Goal: Task Accomplishment & Management: Use online tool/utility

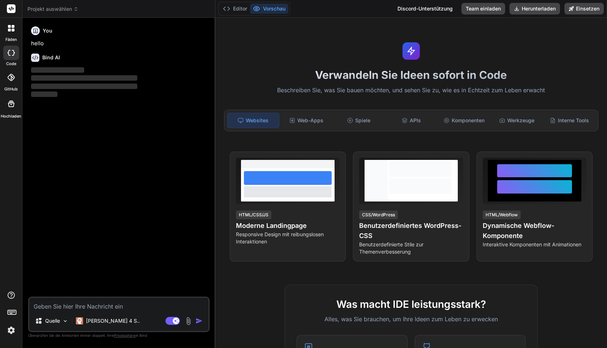
click at [14, 329] on img at bounding box center [11, 330] width 12 height 12
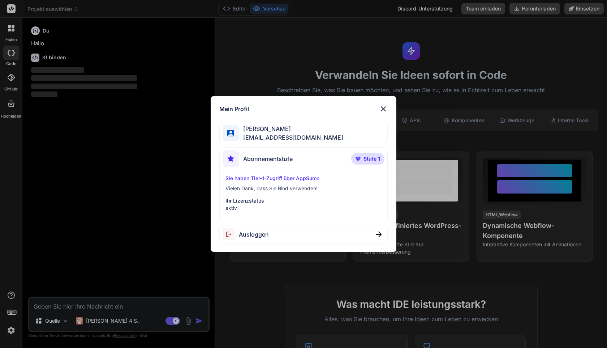
click at [14, 329] on div "Mein Profil [PERSON_NAME] [EMAIL_ADDRESS][DOMAIN_NAME] Abonnementstufe Stufe 1 …" at bounding box center [303, 174] width 607 height 348
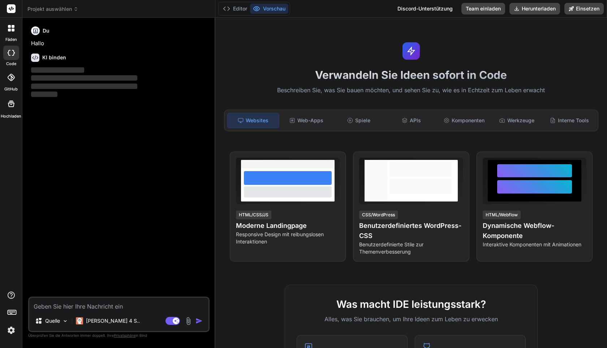
click at [58, 308] on textarea at bounding box center [118, 303] width 179 height 13
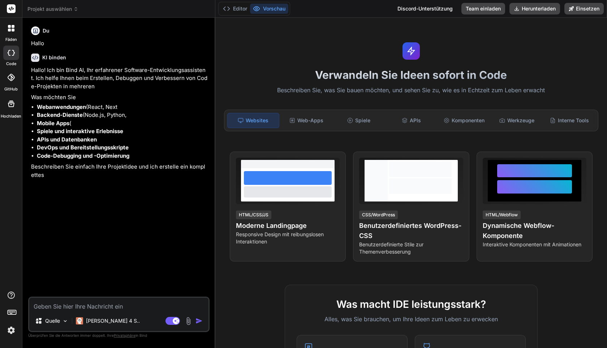
type textarea "x"
type textarea "B"
type textarea "x"
type textarea "Ba"
type textarea "x"
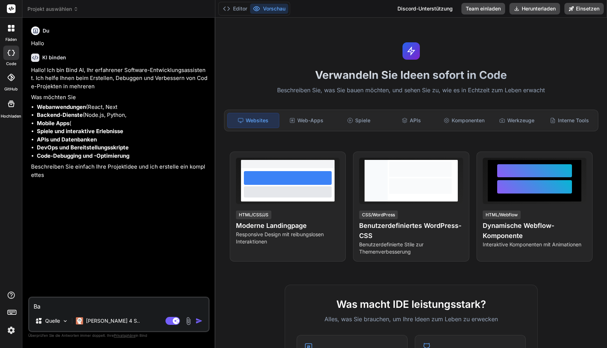
type textarea "Bau"
type textarea "x"
type textarea "Bau mir"
type textarea "x"
type textarea "Bau mir"
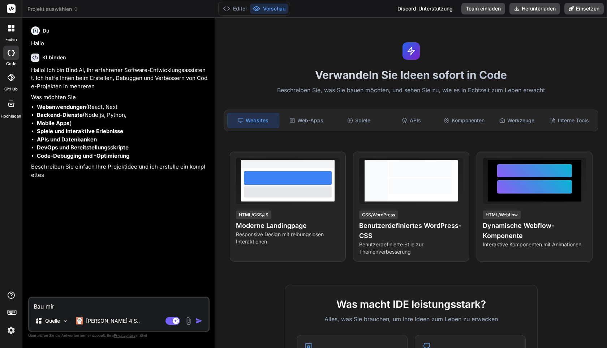
type textarea "x"
type textarea "Bau mir eine"
type textarea "x"
type textarea "Bau mir eine LAN"
type textarea "x"
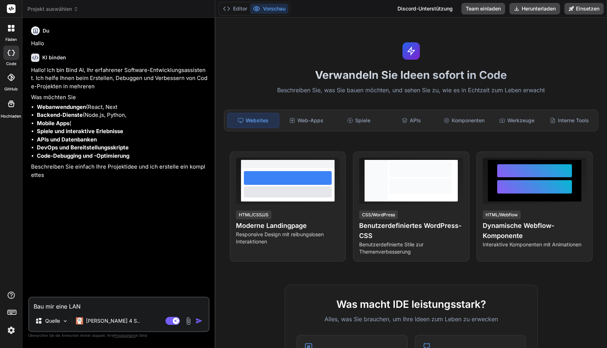
type textarea "Bau mir eine LAN P"
type textarea "x"
type textarea "Bau mir eine Landing P"
type textarea "x"
type textarea "Bau mir eine Landingpage P"
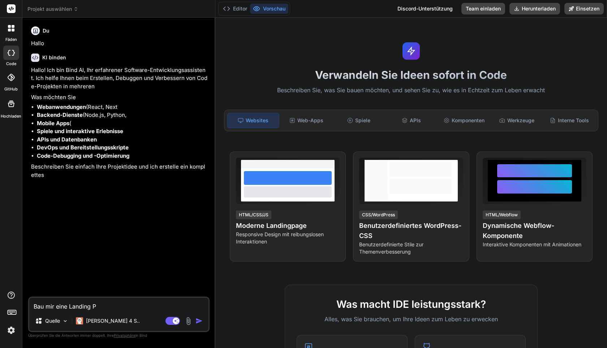
type textarea "x"
type textarea "Bau mir eine Landingpage"
type textarea "x"
type textarea "Bau mir eine Landingpage bezie"
type textarea "x"
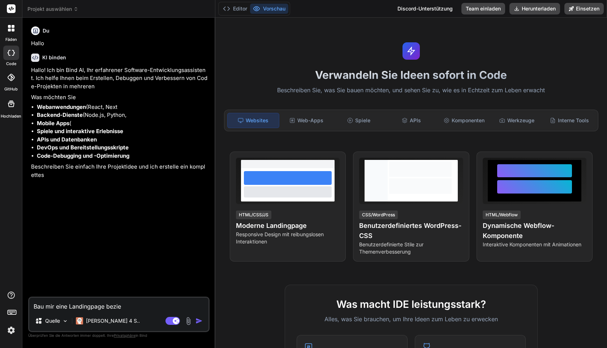
type textarea "Bau mir eine Landingpage beziehungswe"
type textarea "x"
type textarea "Bau mir eine Landingpage beziehungsweise"
type textarea "x"
type textarea "Bau mir eine Landingpage beziehungsweise eine"
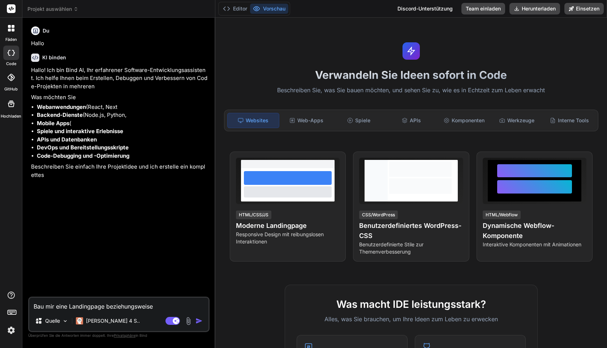
type textarea "x"
type textarea "Bau mir eine Landingpage beziehungsweise eine Webs"
type textarea "x"
type textarea "Bau mir eine Landingpage beziehungsweise eine Website"
type textarea "x"
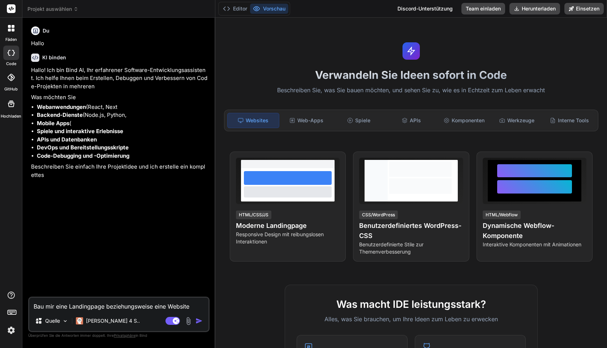
type textarea "Bau mir eine Landingpage beziehungsweise eine Website, di"
type textarea "x"
type textarea "Bau mir eine Landingpage beziehungsweise eine Website, die"
type textarea "x"
type textarea "Bau mir eine Landingpage beziehungsweise eine Website, die hier"
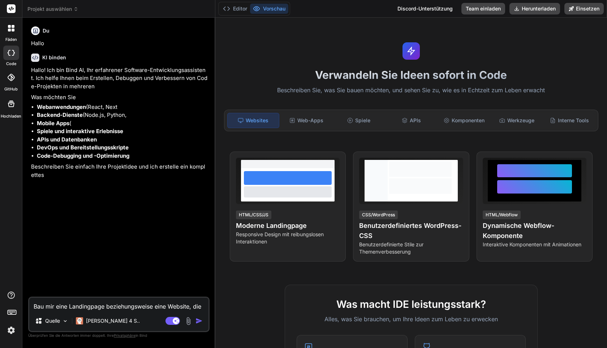
type textarea "x"
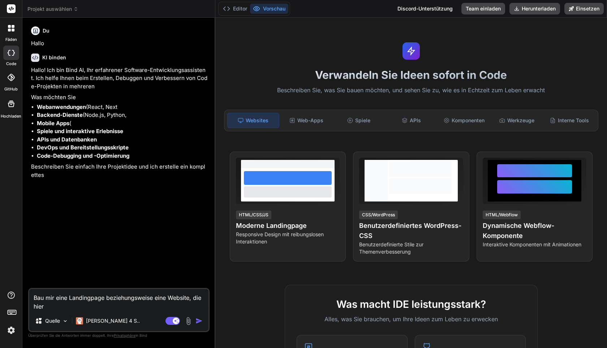
type textarea "Bau mir eine Landingpage beziehungsweise eine Website, die hier drauf"
type textarea "x"
type textarea "Bau mir eine Landingpage beziehungsweise eine Website die hier drauf B"
type textarea "x"
type textarea "Bau mir eine Landingpage beziehungsweise eine Website, die hier drauf bass"
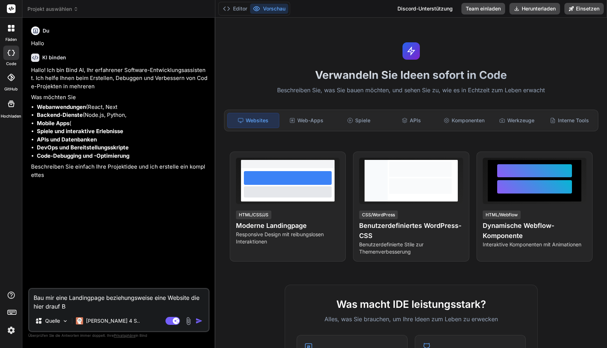
type textarea "x"
type textarea "Bau mir eine Landingpage beziehungsweise eine Website, die hier drauf basiert"
type textarea "x"
type textarea "Bau mir eine Landingpage beziehungsweise eine Website, die hier drauf basiert u…"
type textarea "x"
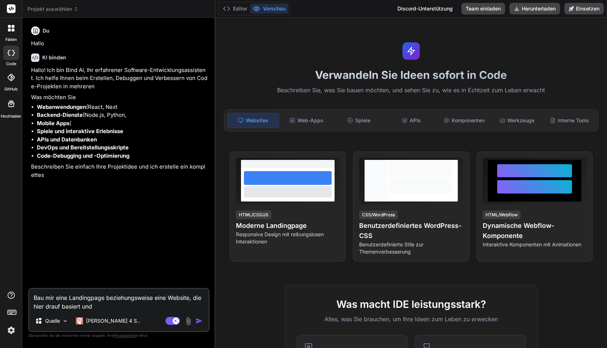
type textarea "Bau mir eine Landingpage beziehungsweise eine Website, die hier draufbasiert und"
type textarea "x"
type textarea "Bau mir eine Landingpage beziehungsweise eine Website, die hier draufbasiert un…"
type textarea "x"
type textarea "Bau mir eine Landingpage beziehungsweise eine Website, die hier draufbasiert un…"
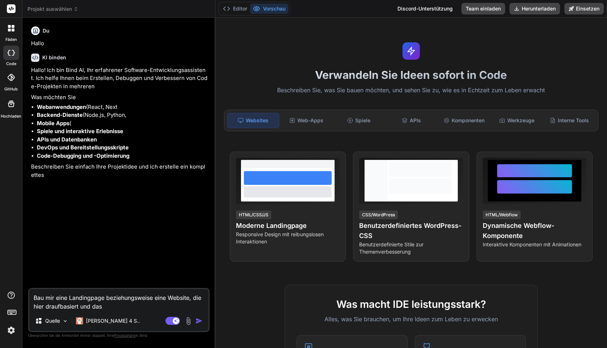
type textarea "x"
type textarea "Bau mir eine Landingpage beziehungsweise eine Website, die hier draufbasiert un…"
type textarea "x"
type textarea "Bau mir eine Landingpage beziehungsweise eine Website, die hier draufbasiert un…"
type textarea "x"
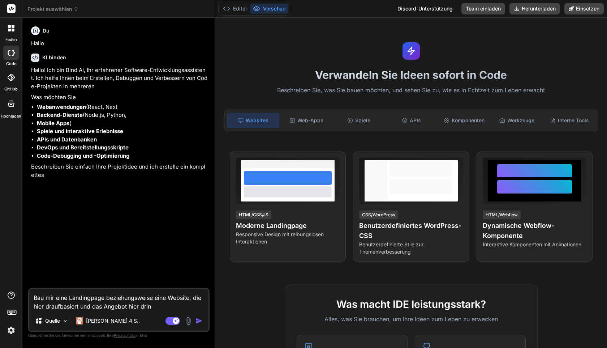
type textarea "Bau mir eine Landingpage beziehungsweise eine Website, die hier drauf basiert u…"
type textarea "x"
type textarea "Bau mir eine Landingpage beziehungsweise eine Website, die hier drauf basiert u…"
type textarea "x"
type textarea "Bau mir eine Landingpage beziehungsweise eine Website, die hier drauf basiert u…"
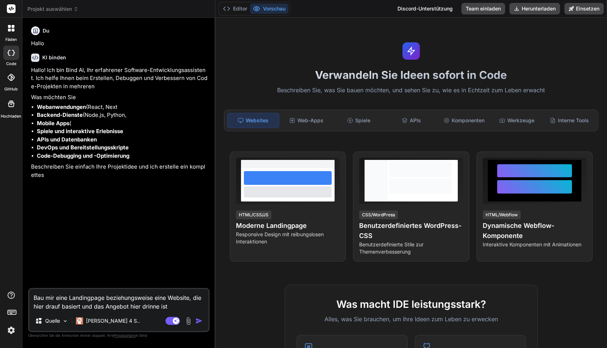
type textarea "x"
type textarea "Bau mir eine Landingpage beziehungsweise eine Website, die hier draufbasiert un…"
type textarea "x"
type textarea "Bau mir eine Landingpage beziehungsweise eine Website, die hier drauf basiert u…"
type textarea "x"
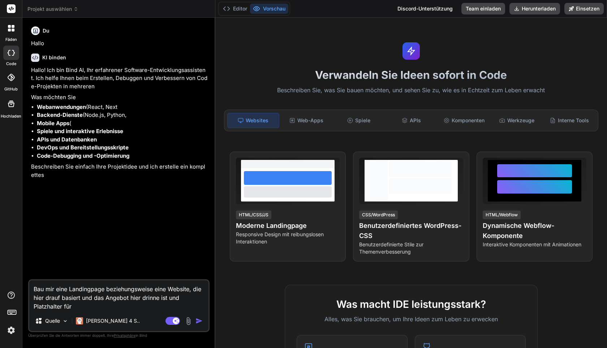
type textarea "Bau mir eine Landingpage beziehungsweise eine Website, die hier drauf basiert u…"
type textarea "x"
type textarea "Bau mir eine Landingpage beziehungsweise eine Website, die hier drauf basiert u…"
type textarea "x"
type textarea "Bau mir eine Landingpage beziehungsweise eine Website, die hier drauf basiert u…"
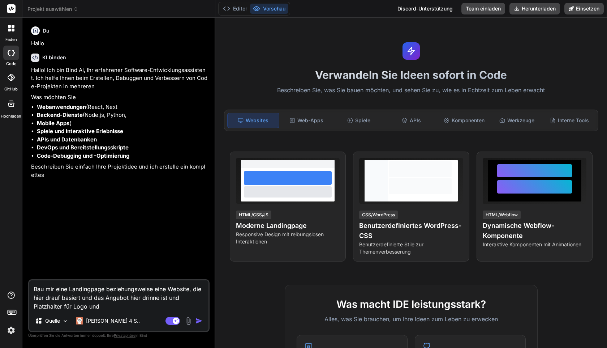
type textarea "x"
type textarea "Bau mir eine Landingpage beziehungsweise eine Website, die hier drauf basiert u…"
type textarea "x"
type textarea "Bau mir eine Landingpage beziehungsweise eine Website, die hier drauf basiert u…"
type textarea "x"
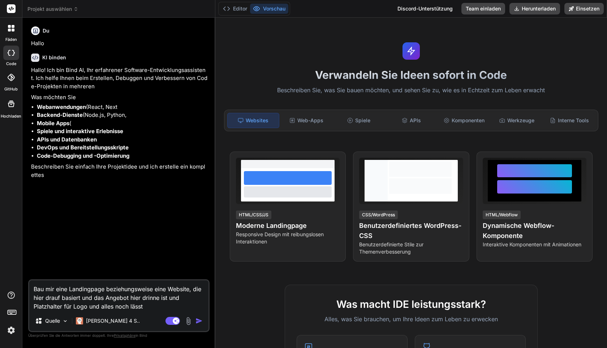
type textarea "Bau mir eine Landingpage beziehungsweise eine Website, die hier drauf basiert u…"
type textarea "x"
type textarea "Bau mir eine Landingpage beziehungsweise eine Website, die hier drauf basiert u…"
type textarea "x"
type textarea "Bau mir eine Landingpage beziehungsweise eine Website, die hier drauf basiert u…"
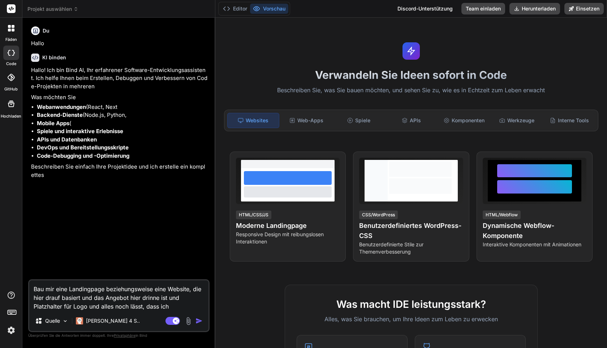
type textarea "x"
type textarea "Bau mir eine Landingpage beziehungsweise eine Website, die hier drauf basiert u…"
type textarea "x"
type textarea "Bau mir eine Landingpage beziehungsweise eine Website, die hier drauf basiert u…"
type textarea "x"
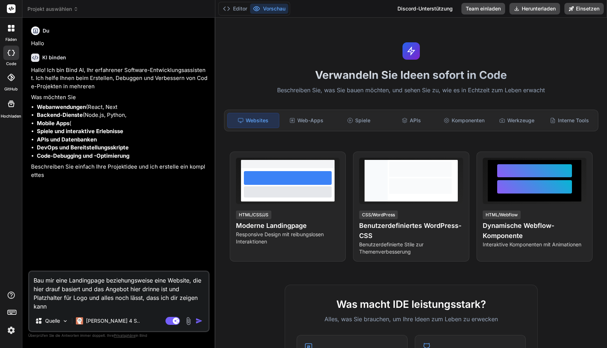
type textarea "Bau mir eine Landingpage beziehungsweise eine Website, die hier drauf basiert u…"
type textarea "x"
type textarea "Bau mir eine Landingpage beziehungsweise eine Website, die hier drauf basiert u…"
type textarea "x"
type textarea "Bau mir eine Landingpage beziehungsweise eine Website, die hier drauf basiert u…"
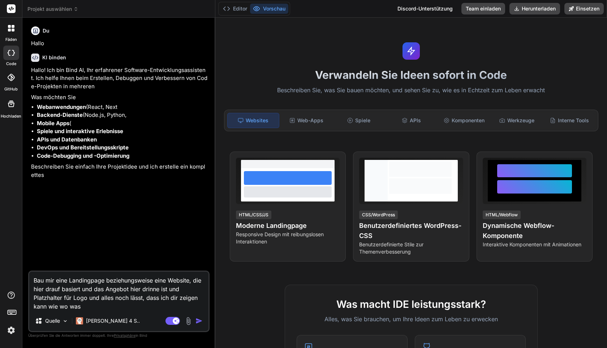
click at [84, 305] on textarea "Bau mir eine Landingpage beziehungsweise eine Website, die hier drauf basiert u…" at bounding box center [118, 290] width 179 height 39
type textarea "x"
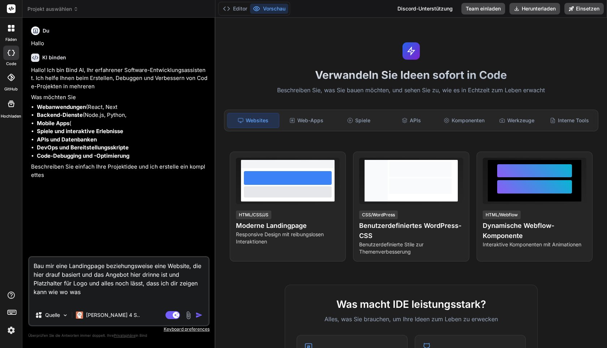
type textarea "Bau mir eine Landingpage beziehungsweise eine Website, die hier drauf basiert u…"
type textarea "x"
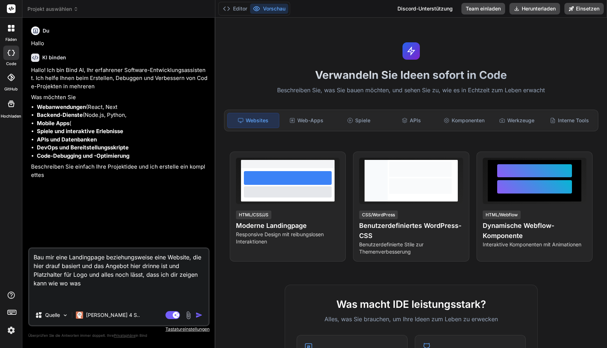
type textarea "Bau mir eine Landingpage beziehungsweise eine Website, die hier drauf basiert u…"
type textarea "x"
type textarea "Bau mir eine Landingpage beziehungsweise eine Website, die hier drauf basiert u…"
type textarea "x"
type textarea "Bau mir eine Landingpage beziehungsweise eine Website, die hier drauf basiert u…"
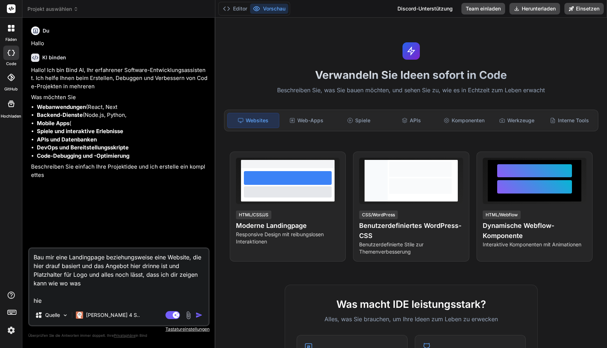
type textarea "x"
type textarea "Bau mir eine Landingpage beziehungsweise eine Website, die hier drauf basiert u…"
type textarea "x"
type textarea "Bau mir eine Landingpage beziehungsweise eine Website, die hier drauf basiert u…"
type textarea "x"
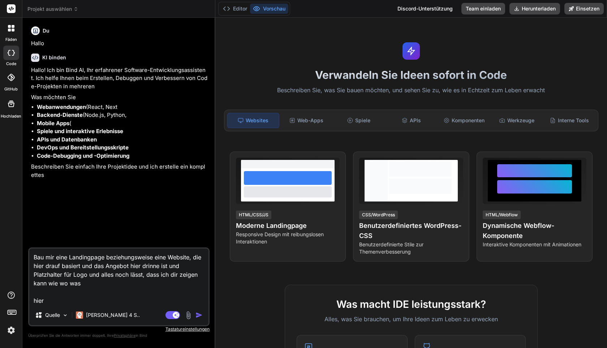
type textarea "Bau mir eine Landingpage beziehungsweise eine Website, die hier drauf basiert u…"
type textarea "x"
type textarea "Bau mir eine Landingpage beziehungsweise eine Website, die hier drauf basiert u…"
type textarea "x"
type textarea "Bau mir eine Landingpage beziehungsweise eine Website, die hier drauf basiert u…"
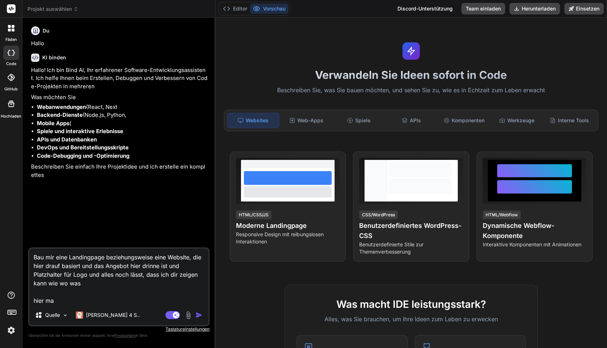
type textarea "x"
type textarea "Bau mir eine Landingpage beziehungsweise eine Website, die hier drauf basiert u…"
type textarea "x"
type textarea "Bau mir eine Landingpage beziehungsweise eine Website, die hier drauf basiert u…"
type textarea "x"
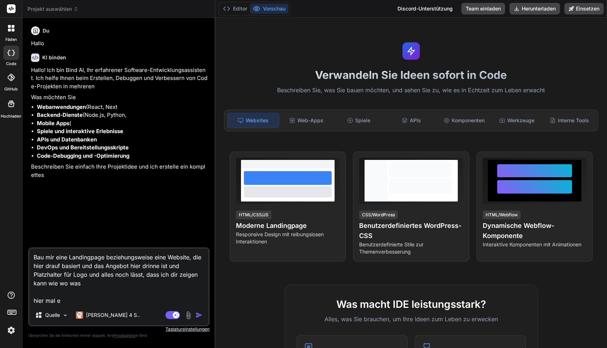
type textarea "Bau mir eine Landingpage beziehungsweise eine Website, die hier drauf basiert u…"
type textarea "x"
type textarea "Bau mir eine Landingpage beziehungsweise eine Website, die hier drauf basiert u…"
type textarea "x"
type textarea "Bau mir eine Landingpage beziehungsweise eine Website, die hier drauf basiert u…"
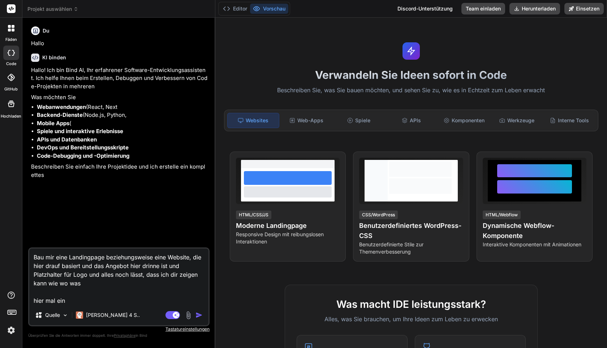
type textarea "x"
type textarea "Bau mir eine Landingpage beziehungsweise eine Website, die hier drauf basiert u…"
type textarea "x"
type textarea "Bau mir eine Landingpage beziehungsweise eine Website, die hier drauf basiert u…"
type textarea "x"
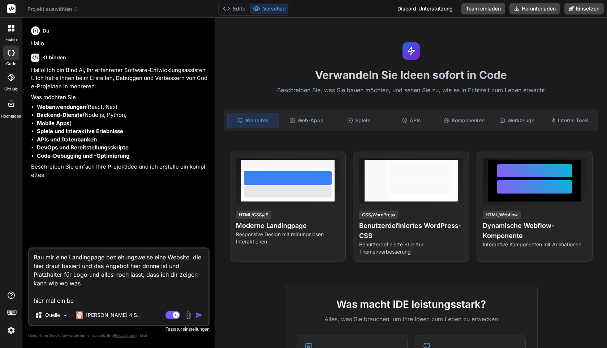
type textarea "Bau mir eine Landingpage beziehungsweise eine Website, die hier drauf basiert u…"
type textarea "x"
type textarea "Bau mir eine Landingpage beziehungsweise eine Website, die hier drauf basiert u…"
type textarea "x"
type textarea "Bau mir eine Landingpage beziehungsweise eine Website, die hier drauf basiert u…"
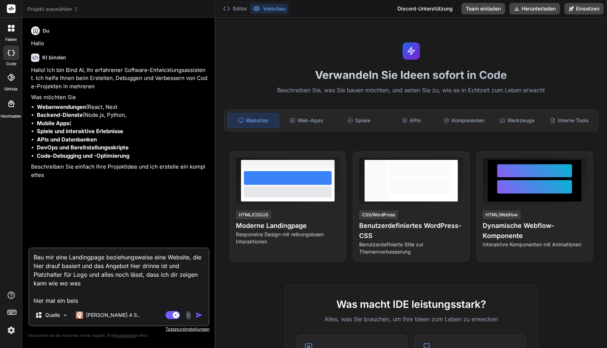
type textarea "x"
type textarea "Bau mir eine Landingpage beziehungsweise eine Website, die hier drauf basiert u…"
type textarea "x"
type textarea "Bau mir eine Landingpage beziehungsweise eine Website, die hier drauf basiert u…"
type textarea "x"
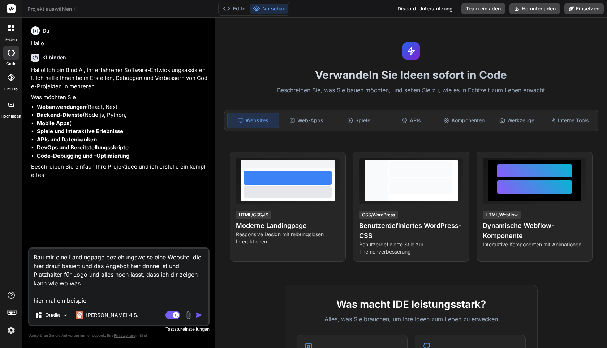
type textarea "Bau mir eine Landingpage beziehungsweise eine Website, die hier drauf basiert u…"
type textarea "x"
type textarea "Bau mir eine Landingpage beziehungsweise eine Website, die hier drauf basiert u…"
type textarea "x"
type textarea "Bau mir eine Landingpage beziehungsweise eine Website, die hier drauf basiert u…"
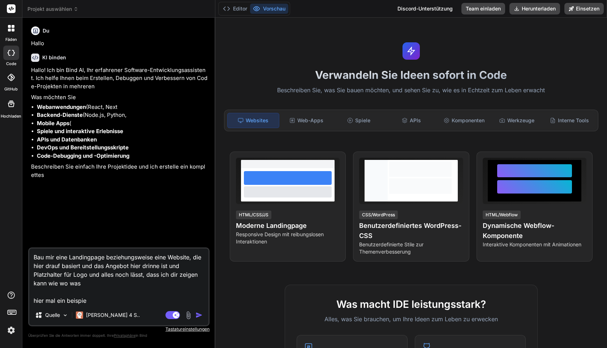
type textarea "x"
type textarea "Bau mir eine Landingpage beziehungsweise eine Website, die hier drauf basiert u…"
type textarea "x"
type textarea "Bau mir eine Landingpage beziehungsweise eine Website, die hier drauf basiert u…"
type textarea "x"
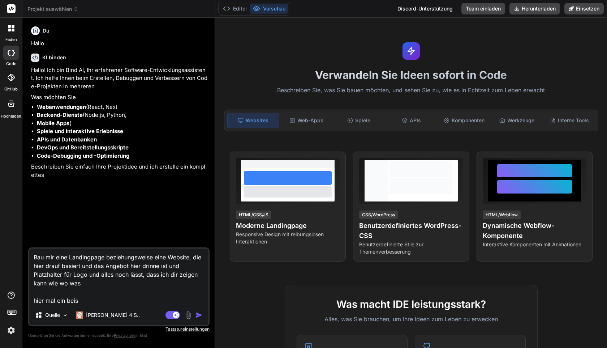
type textarea "Bau mir eine Landingpage beziehungsweise eine Website, die hier drauf basiert u…"
type textarea "x"
type textarea "Bau mir eine Landingpage beziehungsweise eine Website, die hier drauf basiert u…"
type textarea "x"
type textarea "Bau mir eine Landingpage beziehungsweise eine Website, die hier drauf basiert u…"
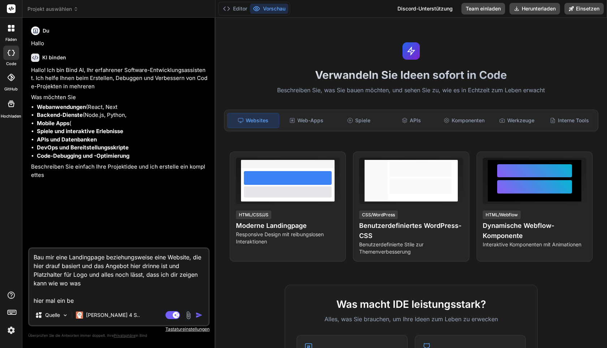
type textarea "x"
type textarea "Bau mir eine Landingpage beziehungsweise eine Website, die hier drauf basiert u…"
type textarea "x"
type textarea "Bau mir eine Landingpage beziehungsweise eine Website, die hier drauf basiert u…"
type textarea "x"
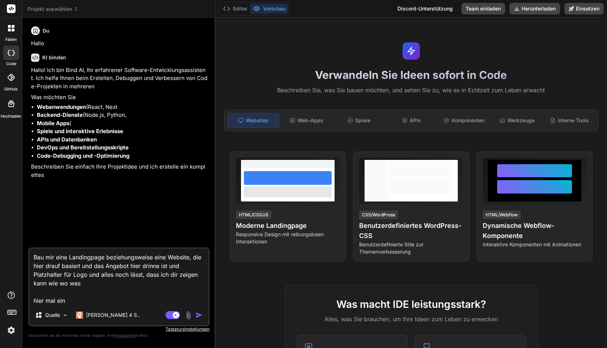
type textarea "Bau mir eine Landingpage beziehungsweise eine Website, die hier drauf basiert u…"
type textarea "x"
type textarea "Bau mir eine Landingpage beziehungsweise eine Website, die hier drauf basiert u…"
type textarea "x"
type textarea "Bau mir eine Landingpage beziehungsweise eine Website, die hier drauf basiert u…"
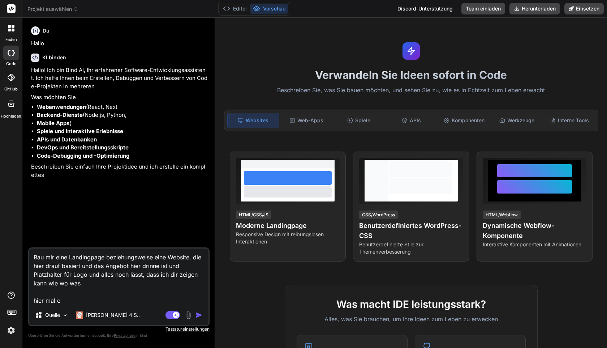
type textarea "x"
type textarea "Bau mir eine Landingpage beziehungsweise eine Website, die hier drauf basiert u…"
type textarea "x"
type textarea "Bau mir eine Landingpage beziehungsweise eine Website, die hier drauf basiert u…"
type textarea "x"
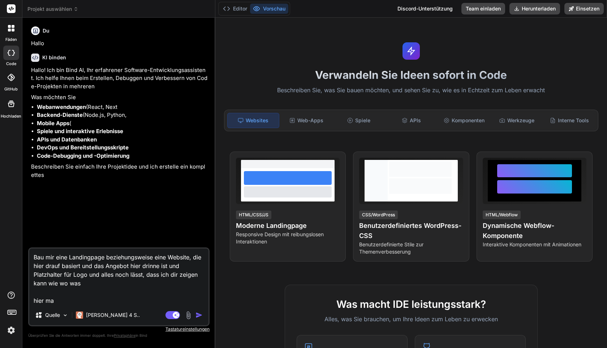
type textarea "Bau mir eine Landingpage beziehungsweise eine Website, die hier drauf basiert u…"
type textarea "x"
type textarea "Bau mir eine Landingpage beziehungsweise eine Website, die hier drauf basiert u…"
type textarea "x"
type textarea "Bau mir eine Landingpage beziehungsweise eine Website, die hier drauf basiert u…"
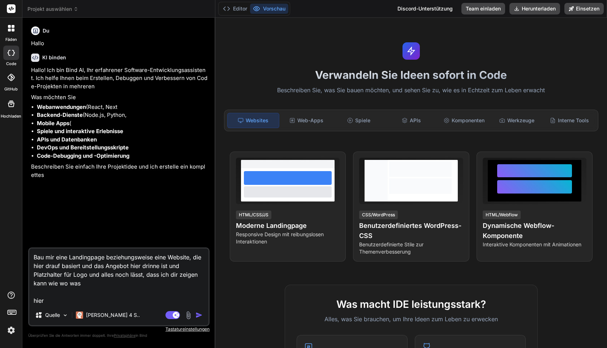
type textarea "x"
type textarea "Bau mir eine Landingpage beziehungsweise eine Website, die hier drauf basiert u…"
type textarea "x"
type textarea "Bau mir eine Landingpage beziehungsweise eine Website, die hier drauf basiert u…"
type textarea "x"
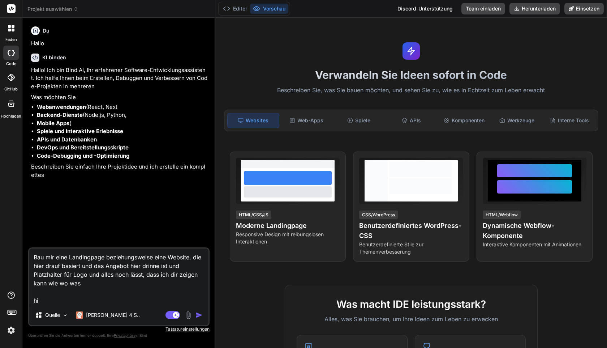
type textarea "Bau mir eine Landingpage beziehungsweise eine Website, die hier drauf basiert u…"
type textarea "x"
type textarea "Bau mir eine Landingpage beziehungsweise eine Website, die hier drauf basiert u…"
type textarea "x"
type textarea "Bau mir eine Landingpage beziehungsweise eine Website, die hier drauf basiert u…"
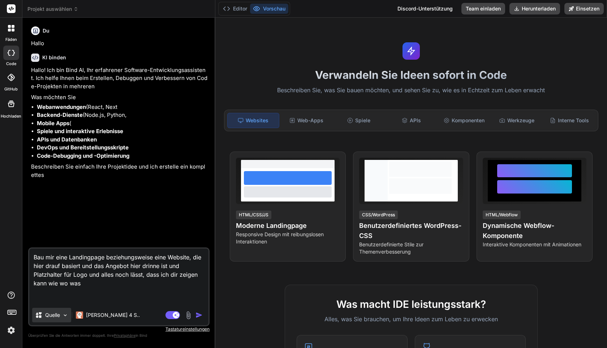
click at [55, 311] on font "Quelle" at bounding box center [52, 314] width 15 height 6
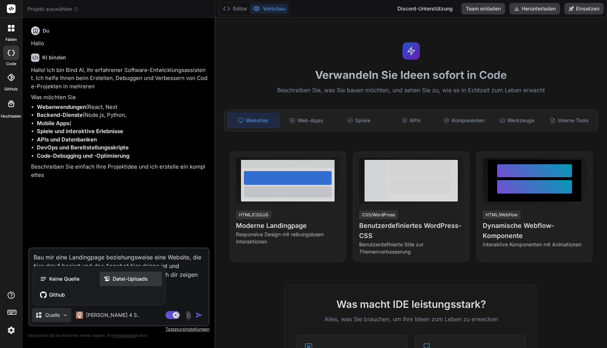
click at [111, 279] on icon at bounding box center [107, 278] width 9 height 7
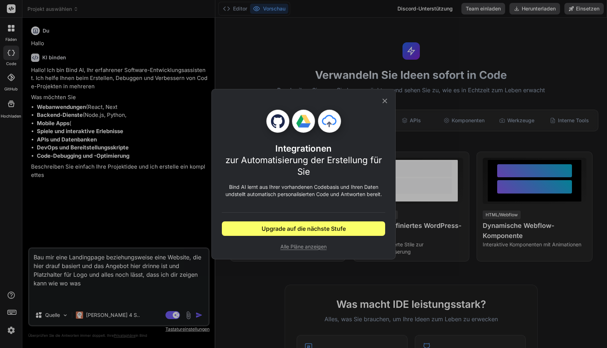
click at [384, 99] on icon at bounding box center [385, 101] width 8 height 8
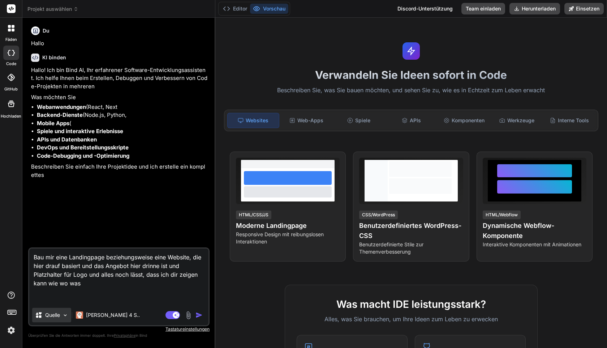
click at [48, 315] on font "Quelle" at bounding box center [52, 314] width 15 height 6
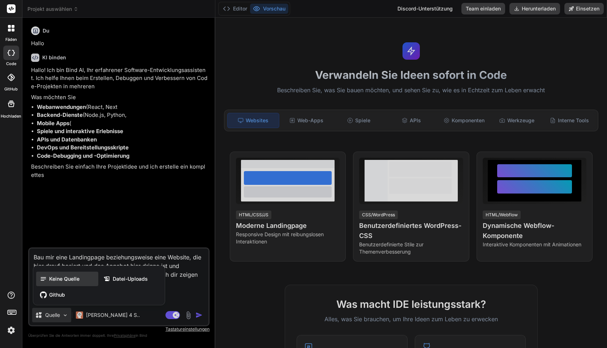
click at [60, 282] on div "Keine Quelle" at bounding box center [67, 278] width 62 height 14
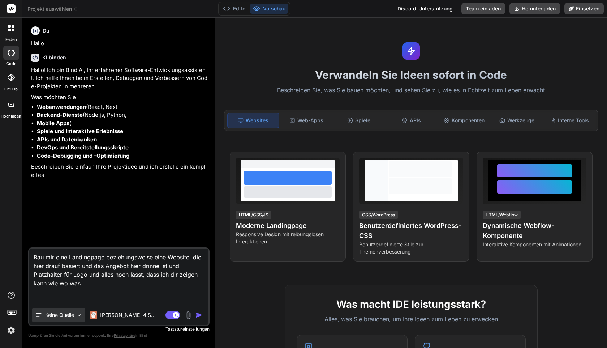
click at [69, 318] on p "Keine Quelle" at bounding box center [59, 314] width 29 height 7
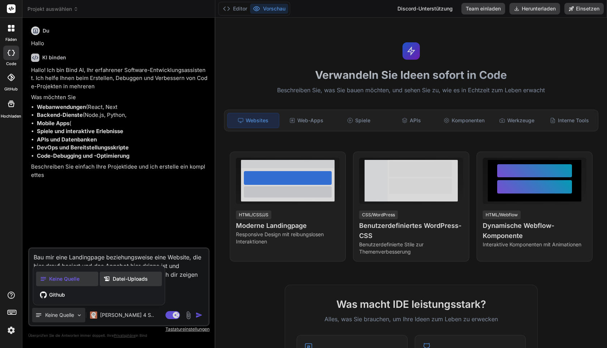
click at [116, 277] on font "Datei-Uploads" at bounding box center [130, 278] width 35 height 6
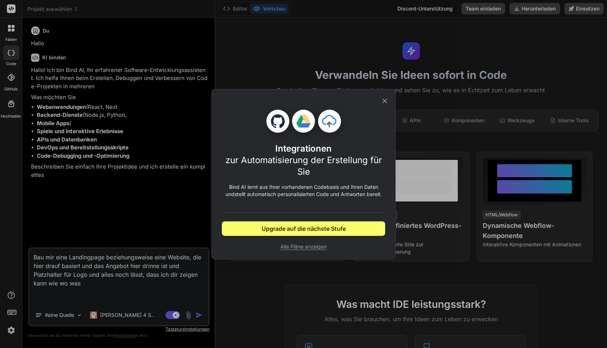
click at [388, 100] on icon at bounding box center [385, 101] width 8 height 8
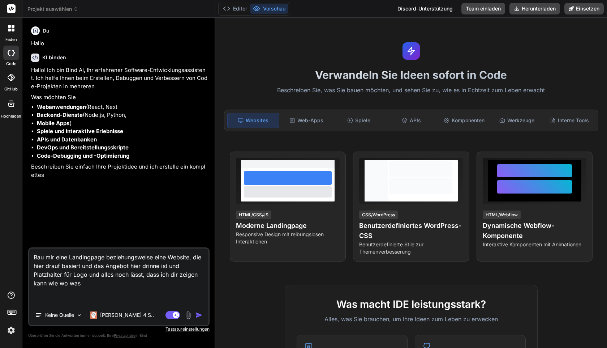
click at [187, 313] on img at bounding box center [188, 315] width 8 height 8
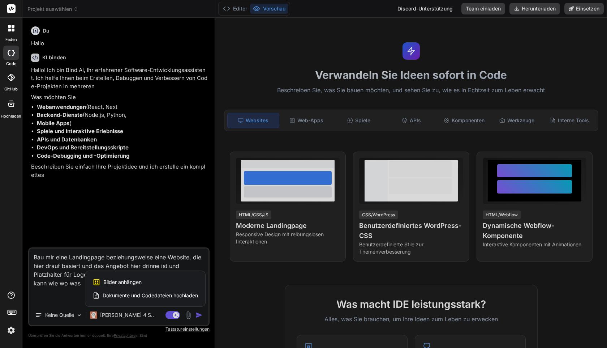
click at [125, 279] on font "Bilder anhängen" at bounding box center [122, 282] width 38 height 6
type textarea "x"
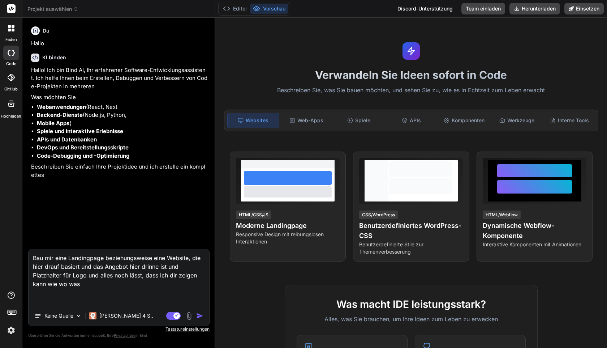
type input "C:\fakepath\[DOMAIN_NAME]_ (2).png"
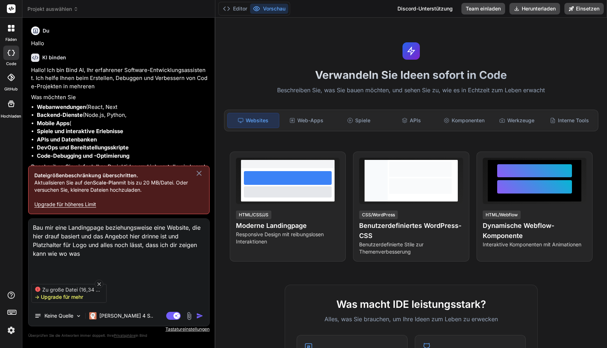
click at [87, 293] on div "Zu große Datei (16,34 MB) -> Upgrade für mehr" at bounding box center [68, 293] width 75 height 19
click at [98, 284] on icon at bounding box center [99, 284] width 6 height 6
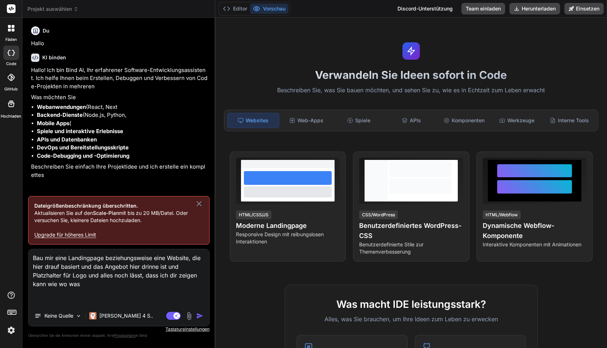
click at [202, 201] on icon at bounding box center [199, 203] width 9 height 9
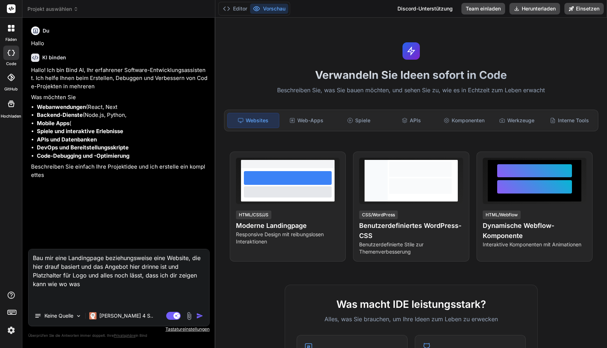
click at [190, 313] on img at bounding box center [189, 315] width 8 height 8
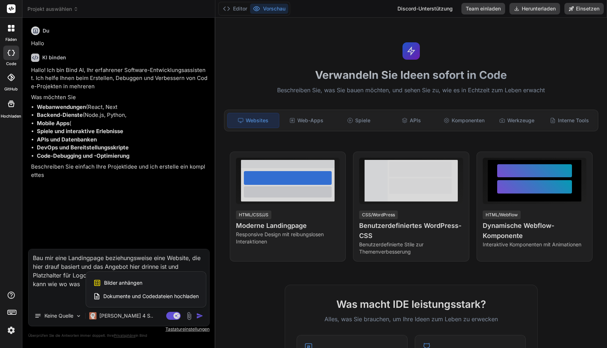
click at [120, 295] on font "Dokumente und Codedateien hochladen" at bounding box center [150, 296] width 95 height 6
type textarea "x"
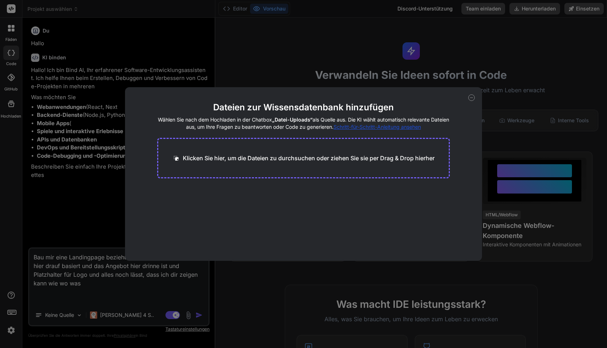
click at [290, 164] on div "Klicken Sie hier, um die Dateien zu durchsuchen oder ziehen Sie sie per Drag & …" at bounding box center [303, 158] width 293 height 40
click at [300, 156] on font "Klicken Sie hier, um die Dateien zu durchsuchen oder ziehen Sie sie per Drag & …" at bounding box center [309, 157] width 252 height 7
type input "C:\fakepath\flowgate_final_230.html"
click at [229, 191] on icon at bounding box center [227, 191] width 6 height 6
type textarea "x"
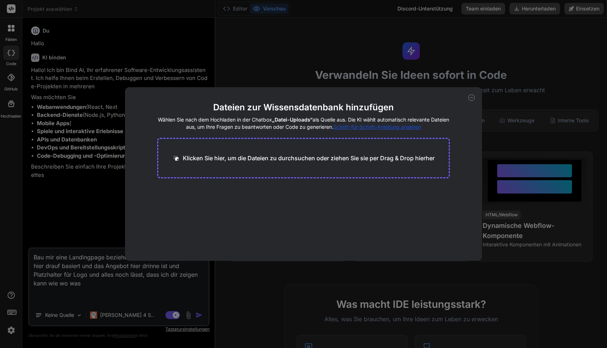
click at [254, 162] on div "Klicken Sie hier, um die Dateien zu durchsuchen oder ziehen Sie sie per Drag & …" at bounding box center [303, 158] width 293 height 40
click at [264, 158] on font "Klicken Sie hier, um die Dateien zu durchsuchen oder ziehen Sie sie per Drag & …" at bounding box center [309, 157] width 252 height 7
type input "C:\fakepath\flowgate_FINAL_PULSE_SMOOTHER_header_competitor.html"
click at [193, 197] on font "Fehler beim Hochladen" at bounding box center [198, 197] width 54 height 6
click at [431, 238] on font "Beenden" at bounding box center [433, 238] width 25 height 7
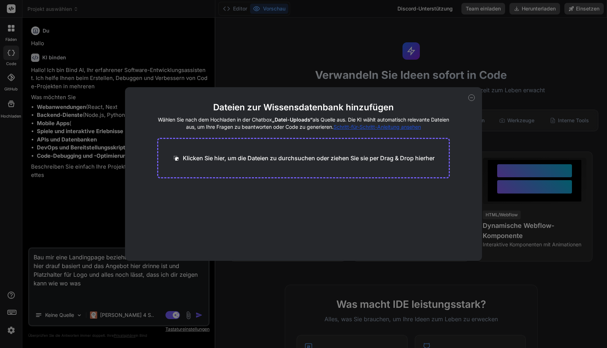
click at [468, 97] on div "Dateien zur Wissensdatenbank hinzufügen Wählen Sie nach dem Hochladen in der Ch…" at bounding box center [303, 173] width 357 height 173
click at [471, 96] on icon at bounding box center [471, 97] width 7 height 7
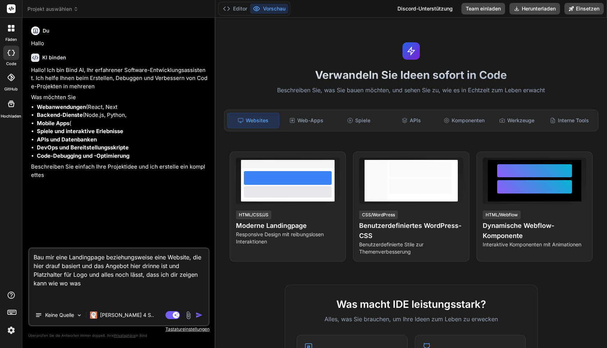
click at [191, 313] on img at bounding box center [188, 315] width 8 height 8
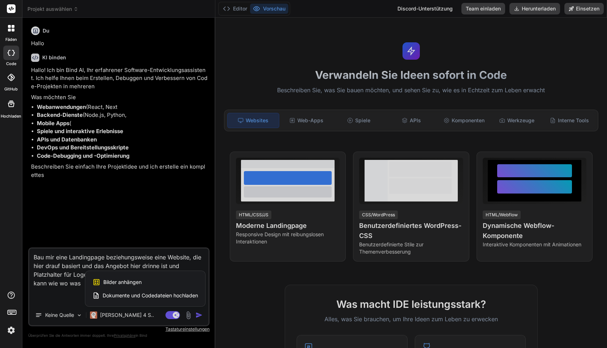
click at [138, 284] on font "Bilder anhängen" at bounding box center [122, 282] width 38 height 6
type textarea "x"
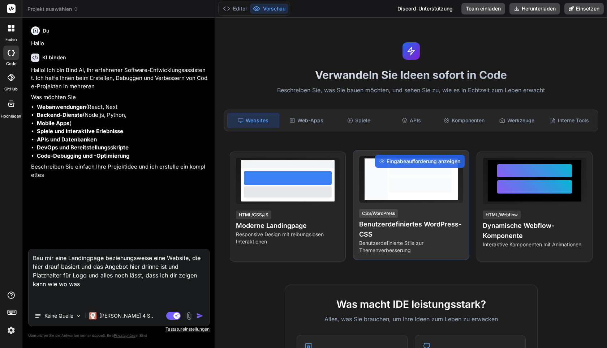
type input "C:\fakepath\[DOMAIN_NAME]_ (2)-min.png"
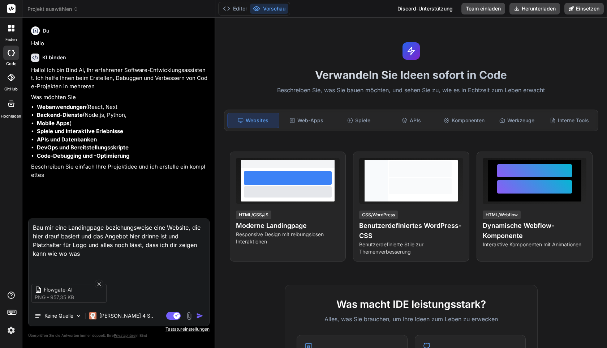
click at [199, 314] on img "button" at bounding box center [199, 315] width 7 height 7
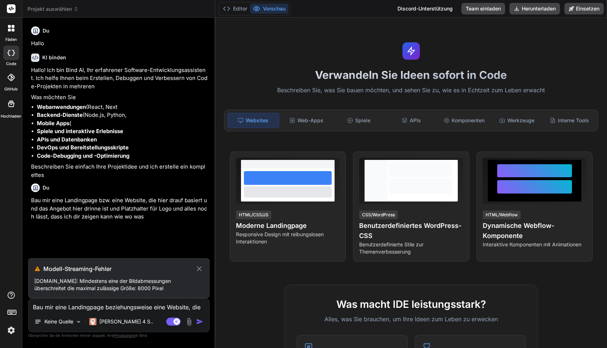
drag, startPoint x: 65, startPoint y: 288, endPoint x: 27, endPoint y: 267, distance: 43.0
click at [27, 267] on div "KI binden Websuche Created with Pixso. Code-Generator Du Hallo KI binden Hallo!…" at bounding box center [118, 182] width 193 height 329
click at [72, 266] on div "Modell-Streaming-Fehler [DOMAIN_NAME]: Mindestens eine der Bildabmessungen über…" at bounding box center [118, 278] width 181 height 40
click at [201, 264] on icon at bounding box center [199, 268] width 8 height 9
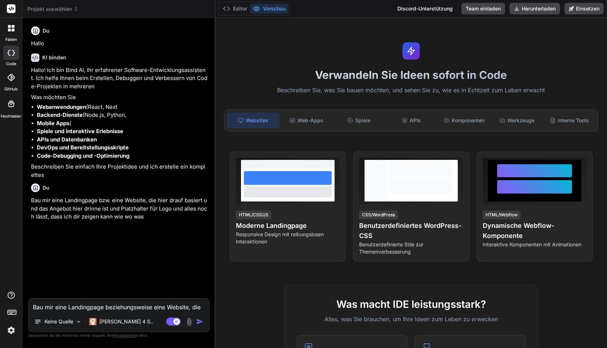
click at [201, 320] on img "button" at bounding box center [199, 321] width 7 height 7
click at [127, 319] on font "[PERSON_NAME] 4 S.." at bounding box center [126, 321] width 54 height 6
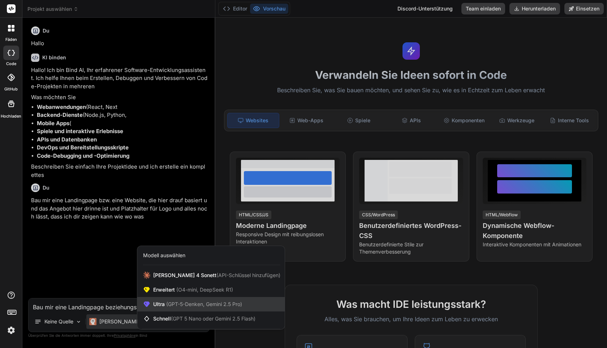
click at [185, 302] on font "(GPT-5-Denken, Gemini 2.5 Pro)" at bounding box center [204, 304] width 76 height 6
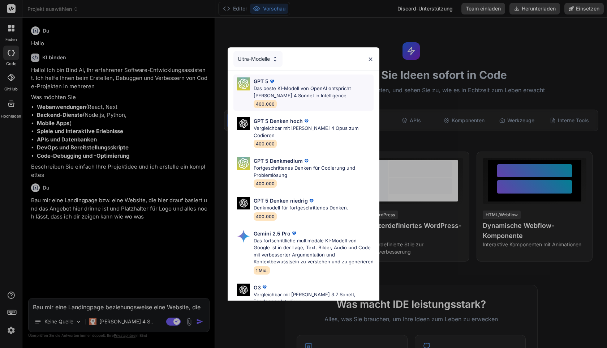
click at [275, 91] on font "Das beste KI-Modell von OpenAI entspricht [PERSON_NAME] 4 Sonnet in Intelligence" at bounding box center [302, 91] width 97 height 13
type textarea "x"
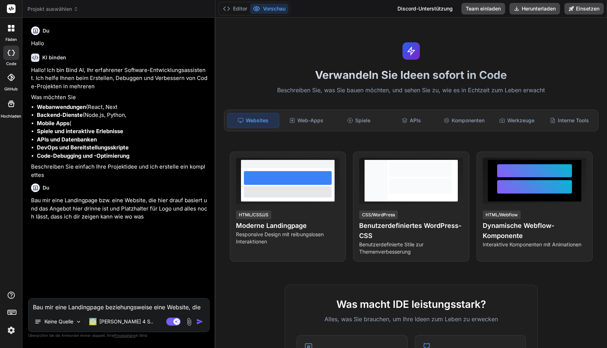
click at [203, 320] on img "button" at bounding box center [199, 321] width 7 height 7
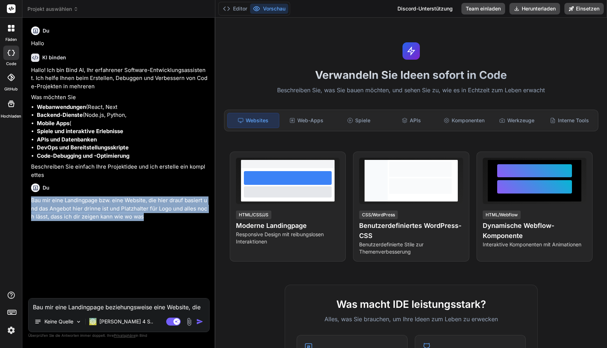
drag, startPoint x: 152, startPoint y: 222, endPoint x: 28, endPoint y: 201, distance: 125.4
click at [28, 201] on div "Du Hallo KI binden Hallo! Ich bin Bind AI, Ihr erfahrener Software-Entwicklungs…" at bounding box center [118, 185] width 181 height 324
copy font "Bau mir eine Landingpage bzw. eine Website, die hier drauf basiert und das Ange…"
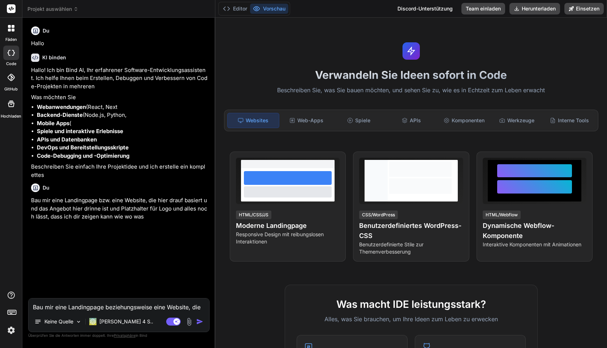
click at [91, 307] on textarea "Bau mir eine Landingpage beziehungsweise eine Website, die hier drauf basiert u…" at bounding box center [119, 304] width 181 height 13
paste textarea "Bau mir eine Landingpage bzw. eine Website, die hier drauf basiert und das Ange…"
type textarea "Bau mir eine Landingpage bzw. eine Website, die hier drauf basiert und das Ange…"
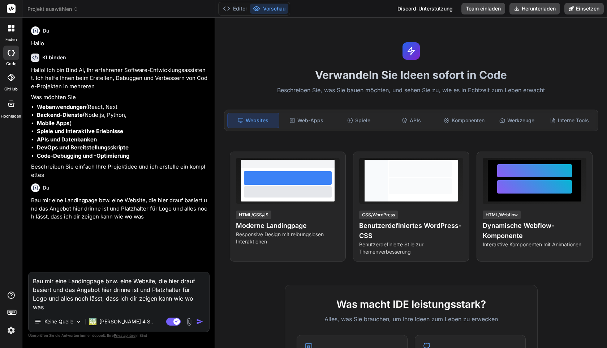
type textarea "x"
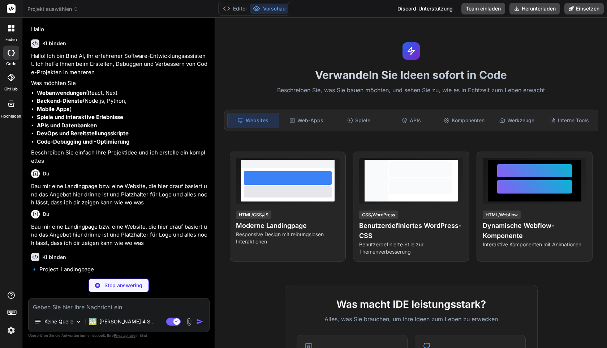
scroll to position [14, 0]
type textarea "x"
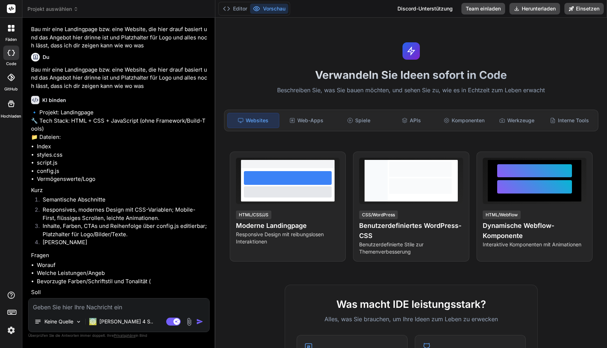
scroll to position [187, 0]
click at [129, 305] on textarea at bounding box center [119, 304] width 181 height 13
type textarea "o"
type textarea "x"
type textarea "or"
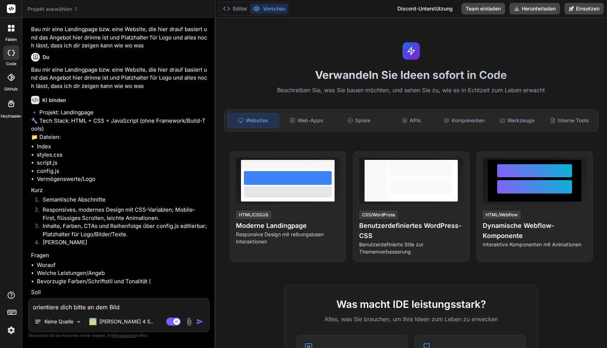
click at [189, 319] on img at bounding box center [189, 321] width 8 height 8
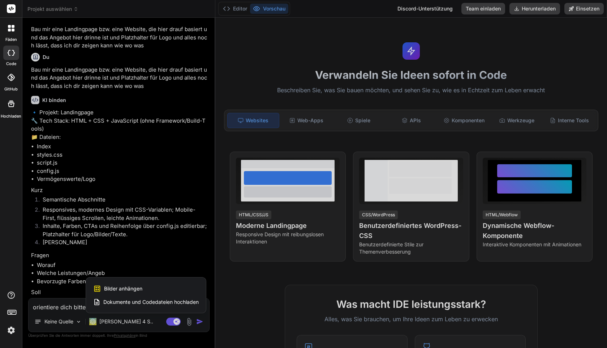
click at [187, 299] on font "Dokumente und Codedateien hochladen" at bounding box center [150, 301] width 95 height 6
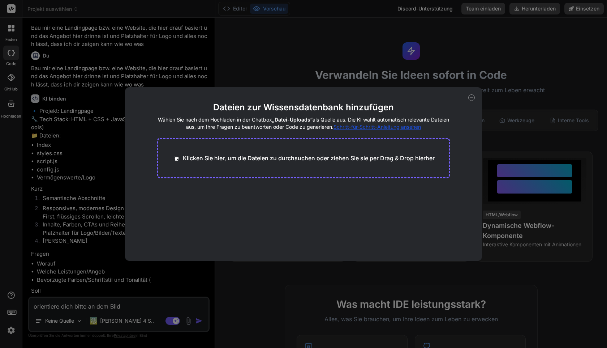
scroll to position [188, 0]
click at [266, 83] on div "Dateien zur Wissensdatenbank hinzufügen Wählen Sie nach dem Hochladen in der Ch…" at bounding box center [303, 174] width 607 height 348
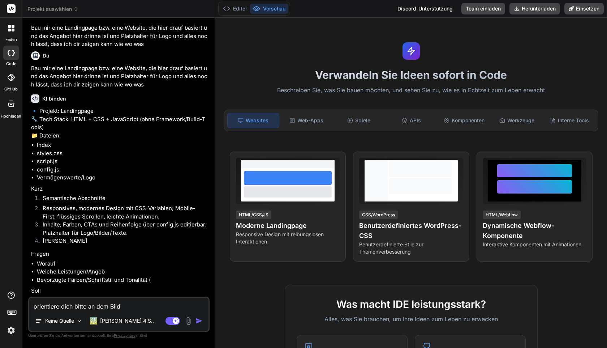
click at [188, 318] on img at bounding box center [188, 320] width 8 height 8
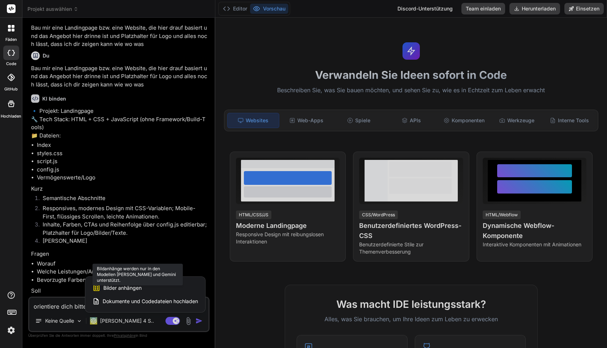
click at [140, 282] on div "Bilder anhängen Bildanhänge werden nur in den Modellen [PERSON_NAME] und [PERSO…" at bounding box center [144, 288] width 105 height 14
click at [126, 289] on font "Bilder anhängen" at bounding box center [122, 287] width 38 height 6
click at [107, 289] on font "Bilder anhängen" at bounding box center [122, 287] width 38 height 6
click at [96, 288] on icon at bounding box center [96, 288] width 8 height 8
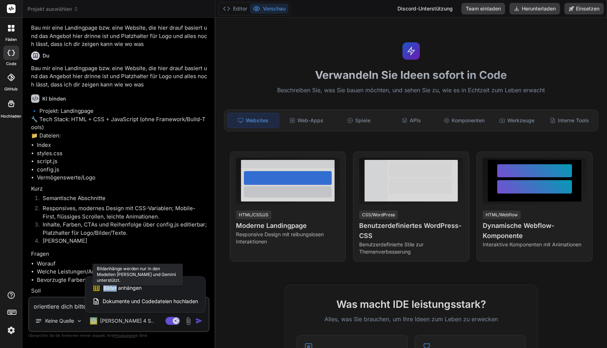
click at [96, 288] on icon at bounding box center [96, 288] width 8 height 8
click at [111, 301] on font "Dokumente und Codedateien hochladen" at bounding box center [150, 301] width 95 height 6
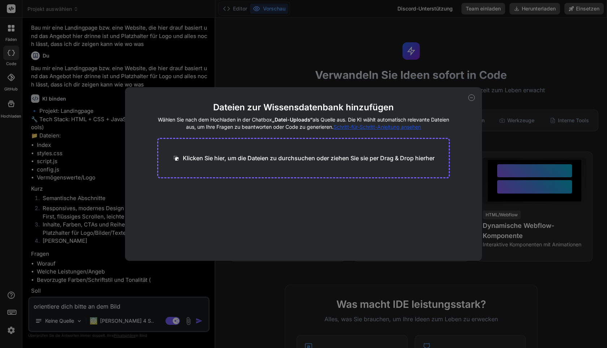
click at [329, 155] on font "Klicken Sie hier, um die Dateien zu durchsuchen oder ziehen Sie sie per Drag & …" at bounding box center [309, 157] width 252 height 7
click at [504, 62] on div "Dateien zur Wissensdatenbank hinzufügen Wählen Sie nach dem Hochladen in der Ch…" at bounding box center [303, 174] width 607 height 348
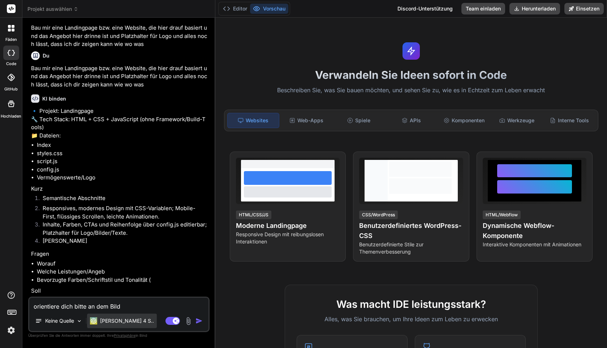
click at [103, 317] on font "[PERSON_NAME] 4 S.." at bounding box center [127, 320] width 54 height 6
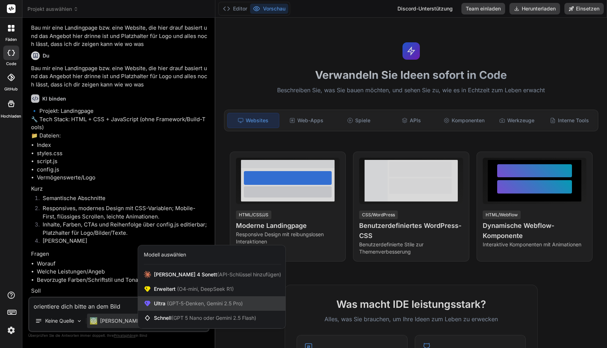
click at [189, 304] on font "(GPT-5-Denken, Gemini 2.5 Pro)" at bounding box center [205, 303] width 76 height 6
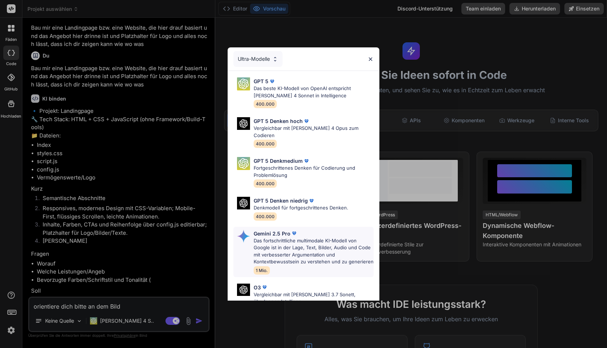
click at [268, 240] on font "Das fortschrittliche multimodale KI-Modell von Google ist in der Lage, Text, Bi…" at bounding box center [314, 250] width 120 height 27
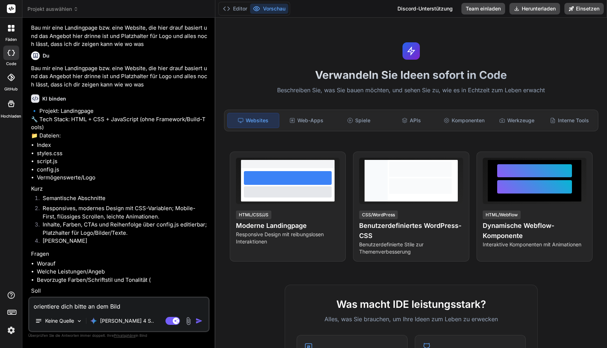
click at [186, 325] on div "Keine Quelle [PERSON_NAME] 4 S.." at bounding box center [118, 321] width 179 height 17
click at [189, 322] on img at bounding box center [188, 320] width 8 height 8
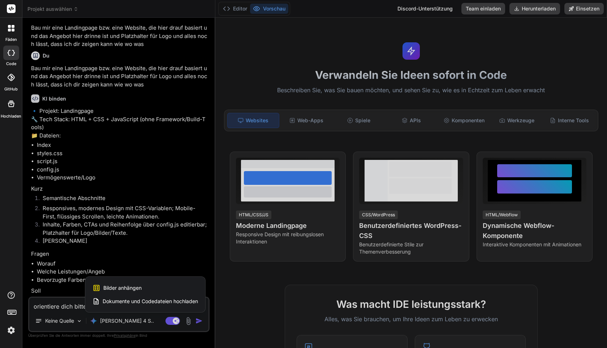
click at [132, 287] on font "Bilder anhängen" at bounding box center [122, 287] width 38 height 6
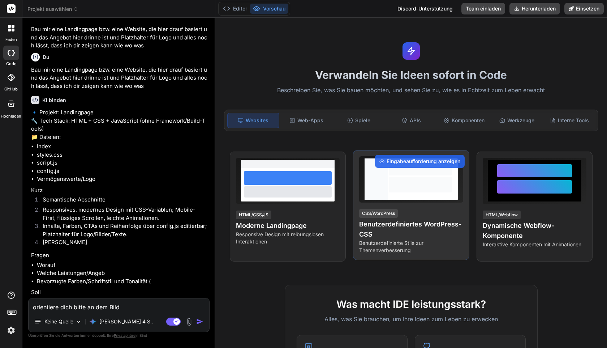
scroll to position [203, 0]
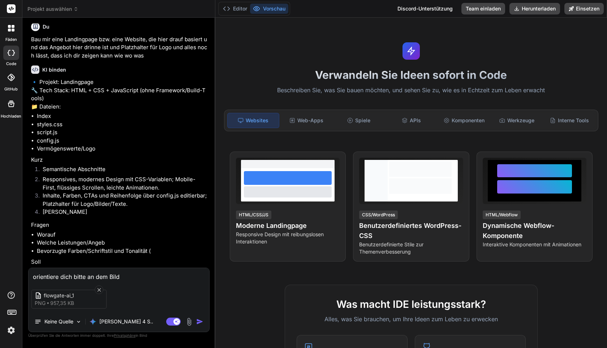
click at [199, 321] on img "button" at bounding box center [199, 321] width 7 height 7
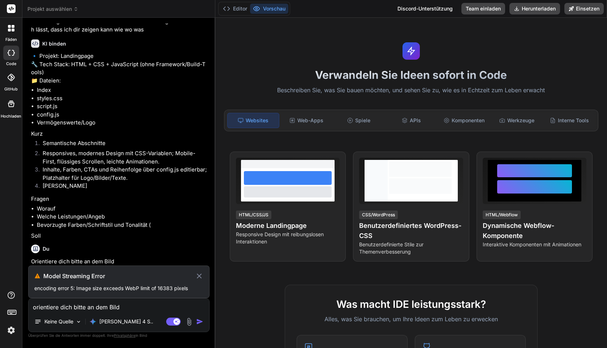
scroll to position [237, 0]
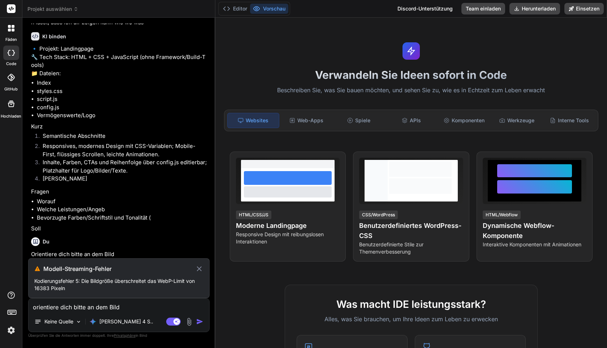
click at [197, 268] on icon at bounding box center [199, 268] width 8 height 9
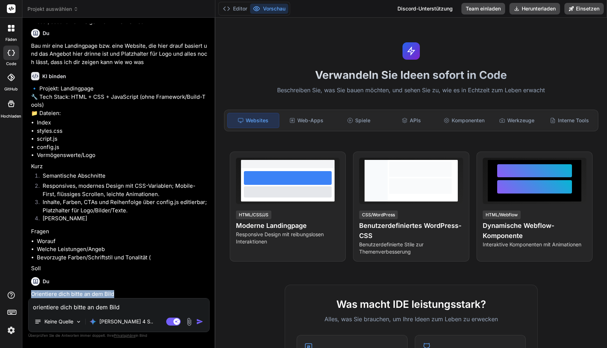
drag, startPoint x: 116, startPoint y: 293, endPoint x: 28, endPoint y: 290, distance: 87.5
click at [28, 290] on div "Du Hallo KI binden Hallo! Ich bin Bind AI, Ihr erfahrener Software-Entwicklungs…" at bounding box center [118, 185] width 181 height 324
copy font "Orientiere dich bitte an dem Bild"
click at [68, 308] on textarea "orientiere dich bitte an dem Bild" at bounding box center [119, 304] width 181 height 13
paste textarea "Orientiere dich bitte an dem Bild"
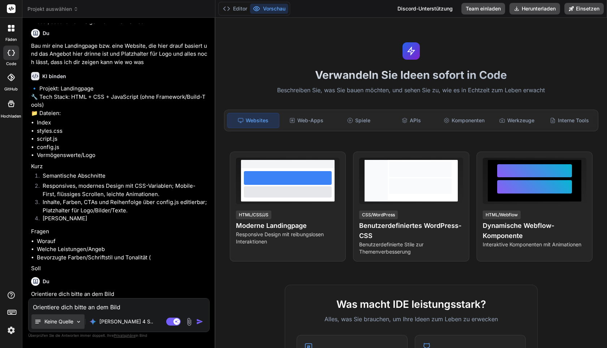
click at [48, 320] on font "Keine Quelle" at bounding box center [58, 321] width 29 height 6
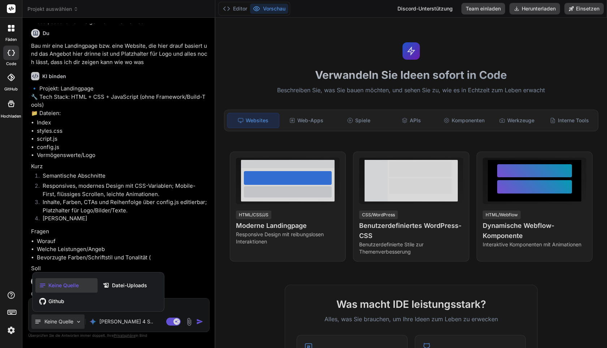
click at [168, 290] on div at bounding box center [303, 174] width 607 height 348
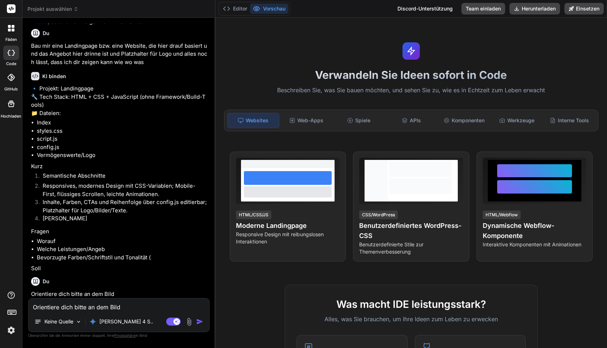
click at [187, 320] on img at bounding box center [189, 321] width 8 height 8
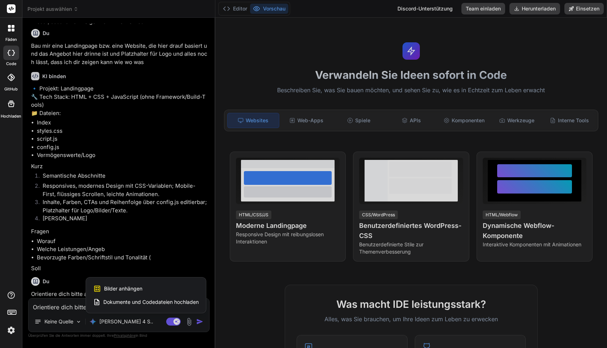
click at [112, 286] on font "Bilder anhängen" at bounding box center [123, 288] width 38 height 6
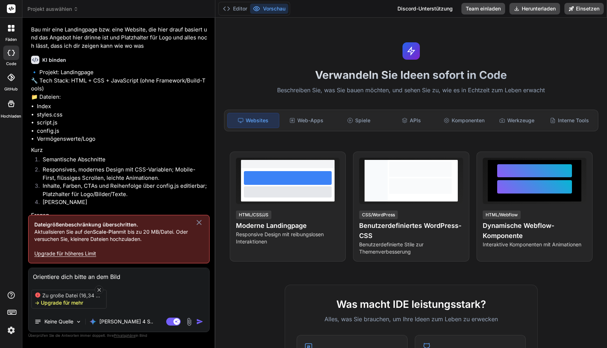
scroll to position [237, 0]
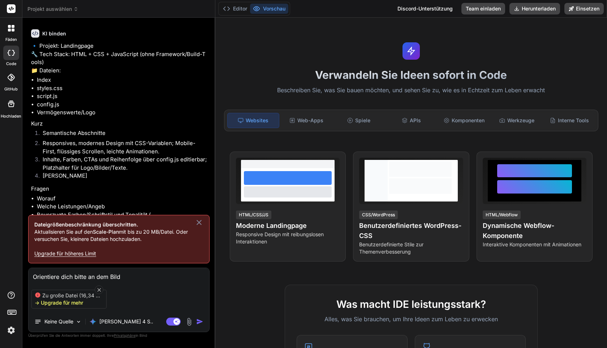
click at [199, 219] on icon at bounding box center [199, 222] width 9 height 9
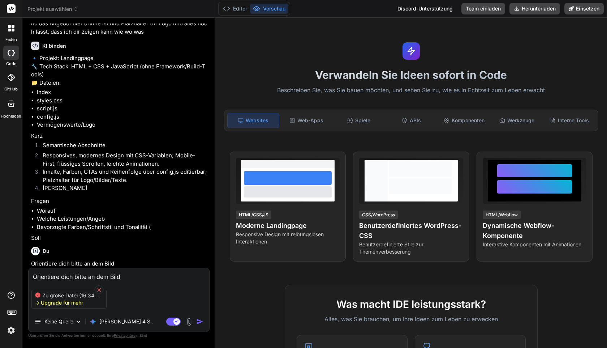
click at [101, 288] on icon at bounding box center [99, 289] width 6 height 6
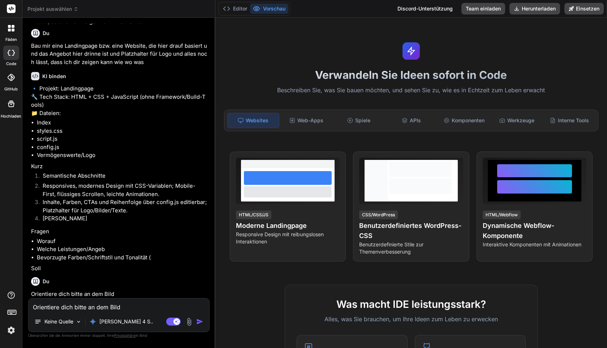
scroll to position [211, 0]
drag, startPoint x: 123, startPoint y: 307, endPoint x: 11, endPoint y: 307, distance: 112.0
click at [11, 307] on div "Fäden Code GitHub Hochladen Projekt auswählen Created with Pixso. KI binden Web…" at bounding box center [303, 174] width 607 height 348
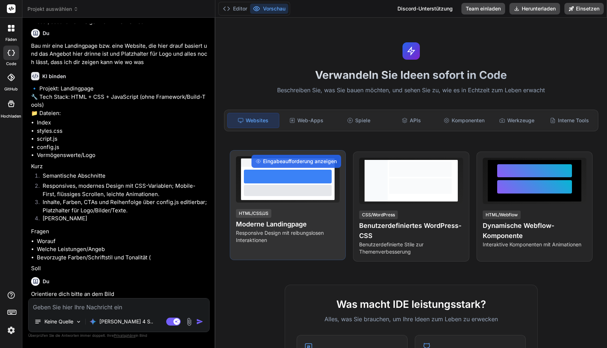
click at [294, 193] on div at bounding box center [288, 190] width 88 height 11
